Goal: Find specific page/section: Find specific page/section

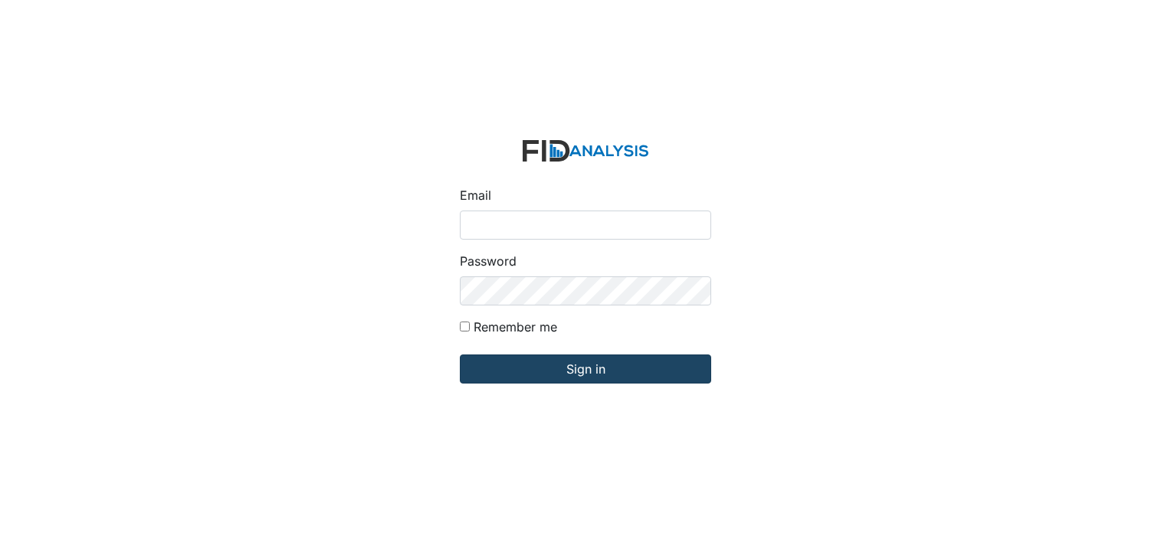
type input "[EMAIL_ADDRESS][DOMAIN_NAME]"
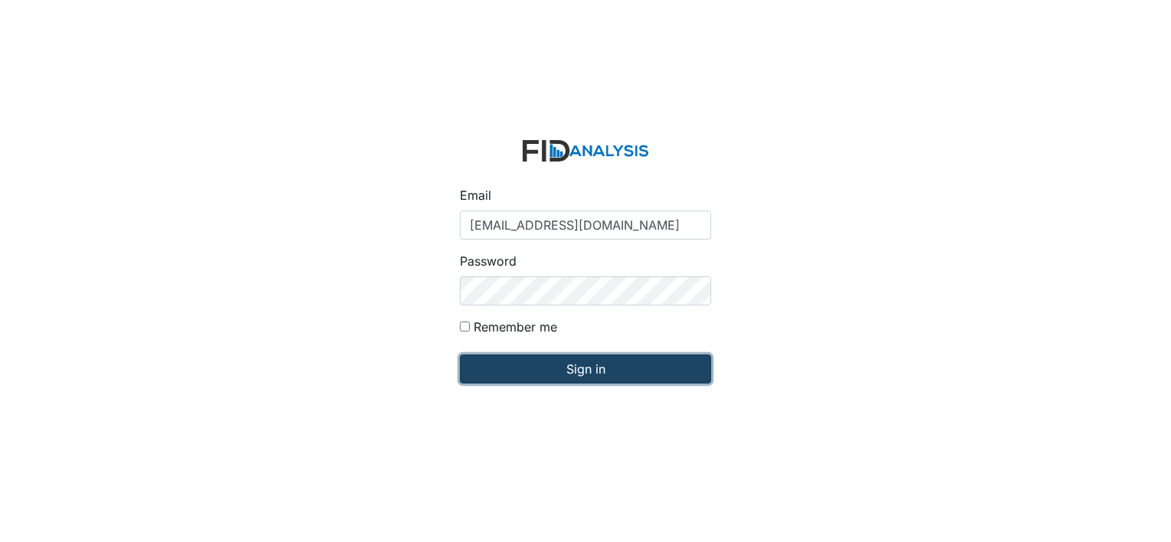
click at [614, 364] on input "Sign in" at bounding box center [585, 369] width 251 height 29
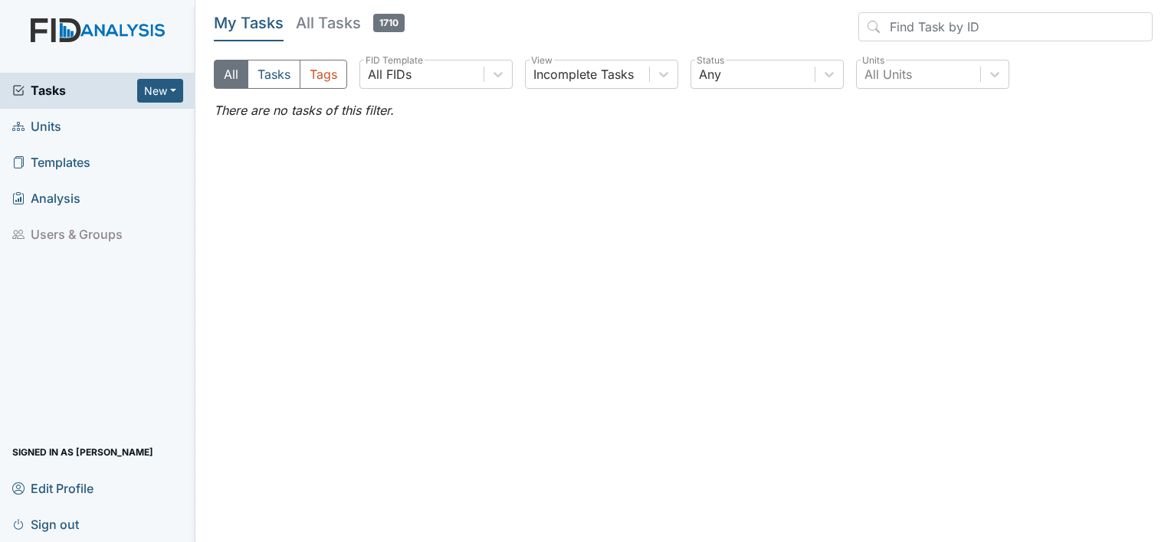
click at [45, 130] on span "Units" at bounding box center [36, 127] width 49 height 24
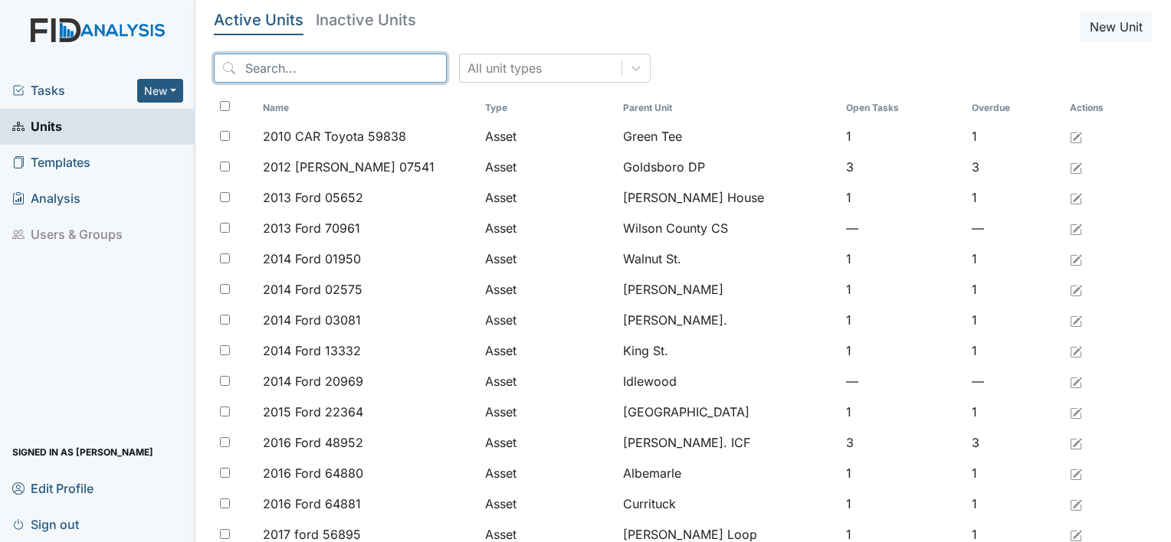
click at [291, 75] on input "search" at bounding box center [330, 68] width 233 height 29
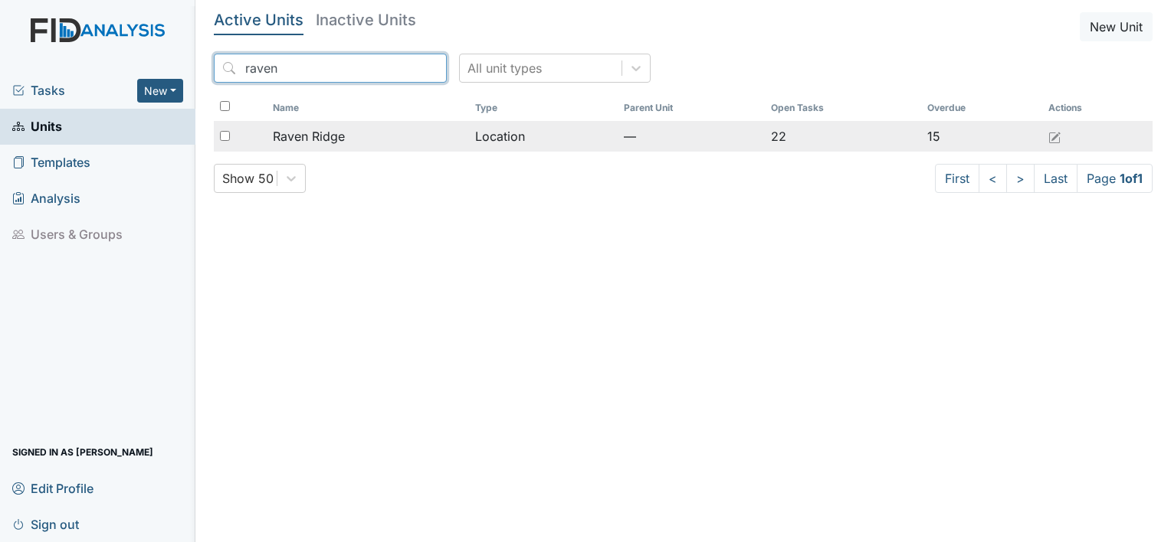
type input "raven"
click at [306, 133] on span "Raven Ridge" at bounding box center [309, 136] width 72 height 18
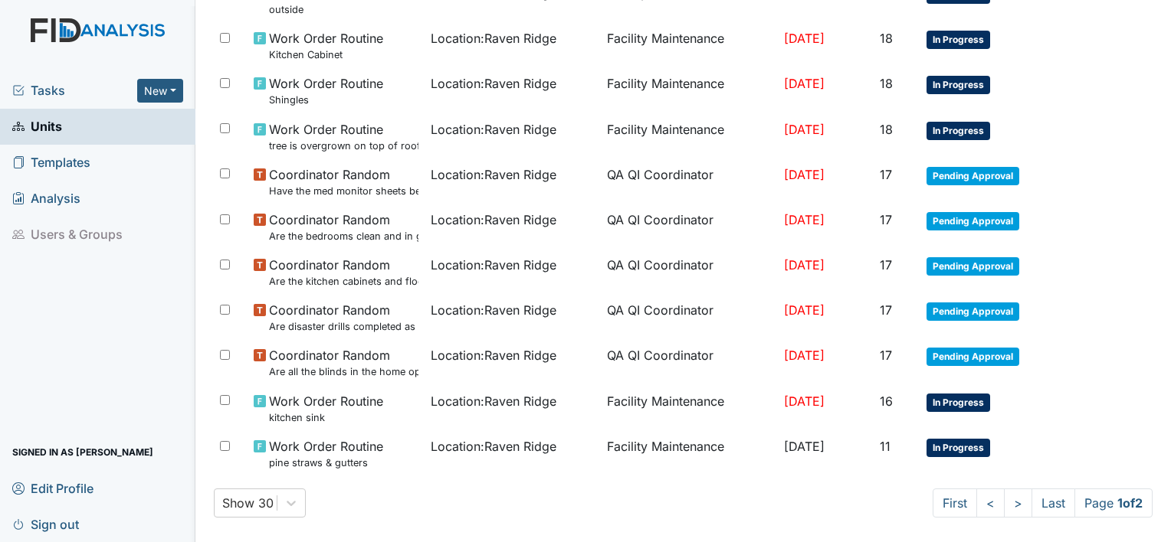
scroll to position [905, 0]
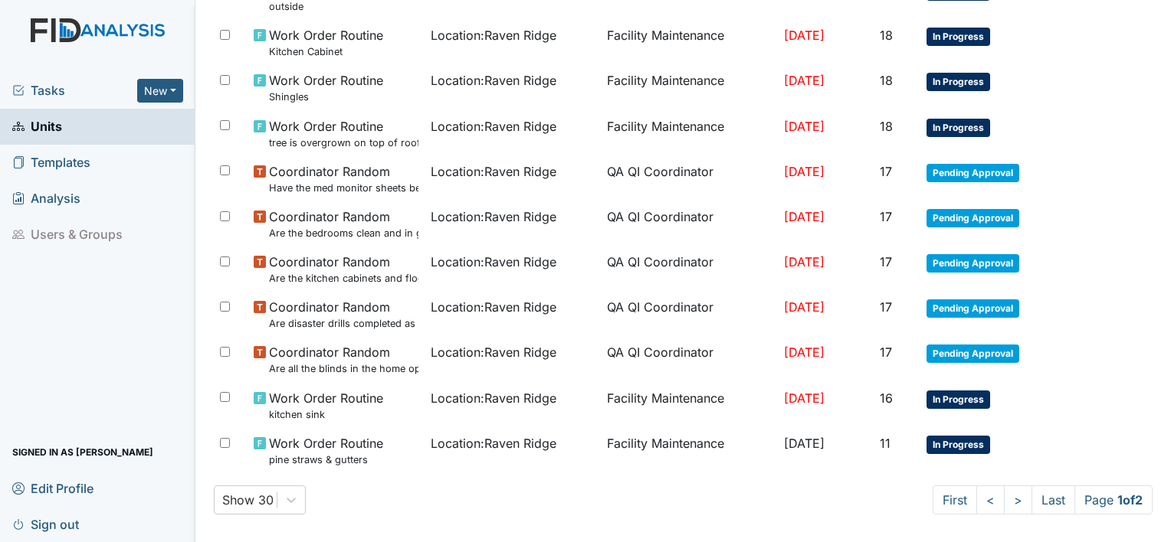
click at [1004, 499] on link ">" at bounding box center [1018, 500] width 28 height 29
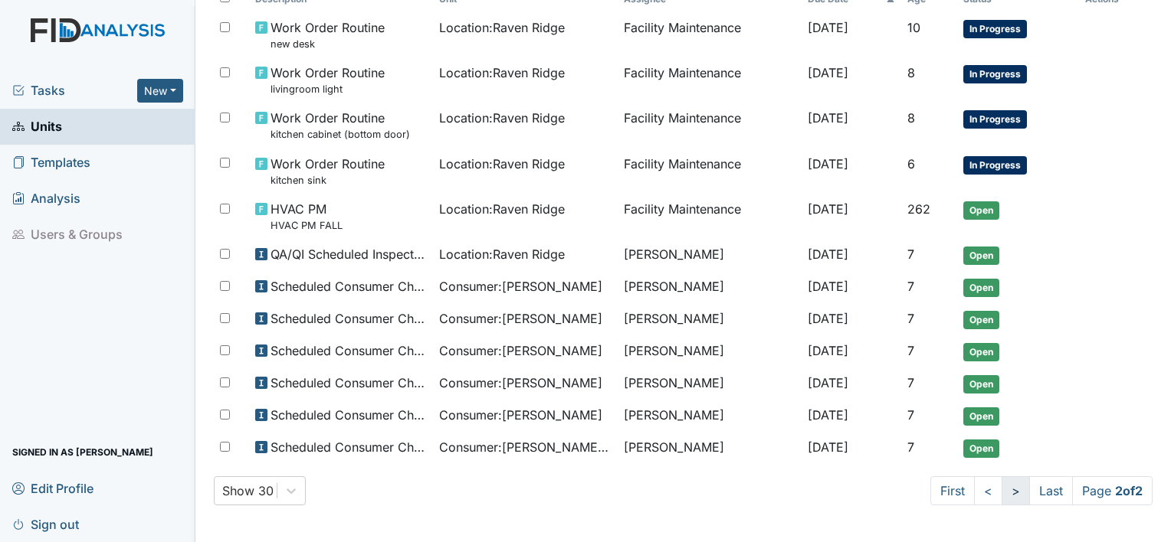
scroll to position [185, 0]
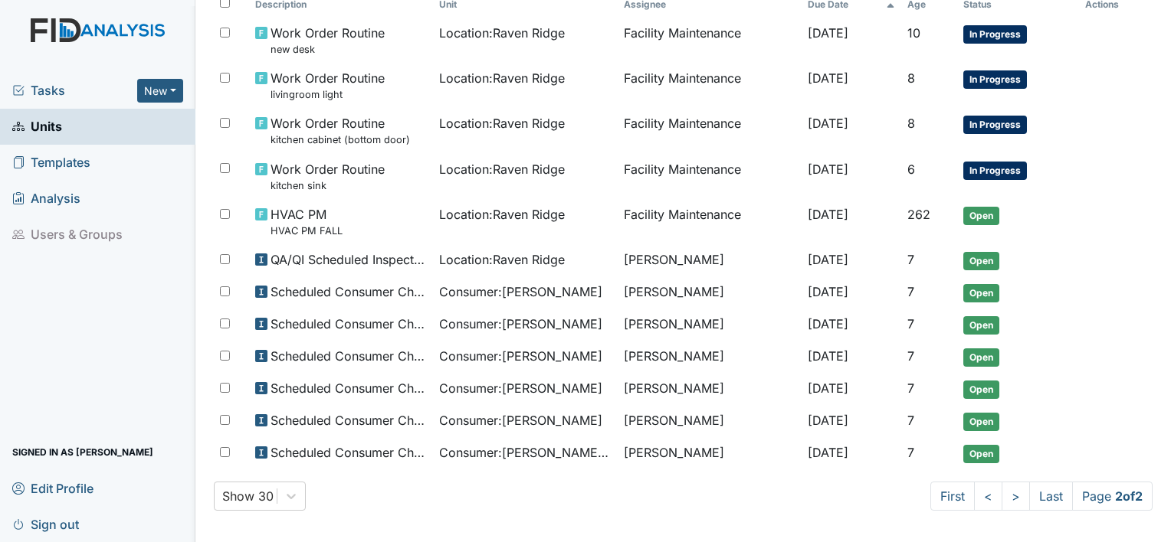
click at [61, 527] on span "Sign out" at bounding box center [45, 525] width 67 height 24
